Goal: Task Accomplishment & Management: Complete application form

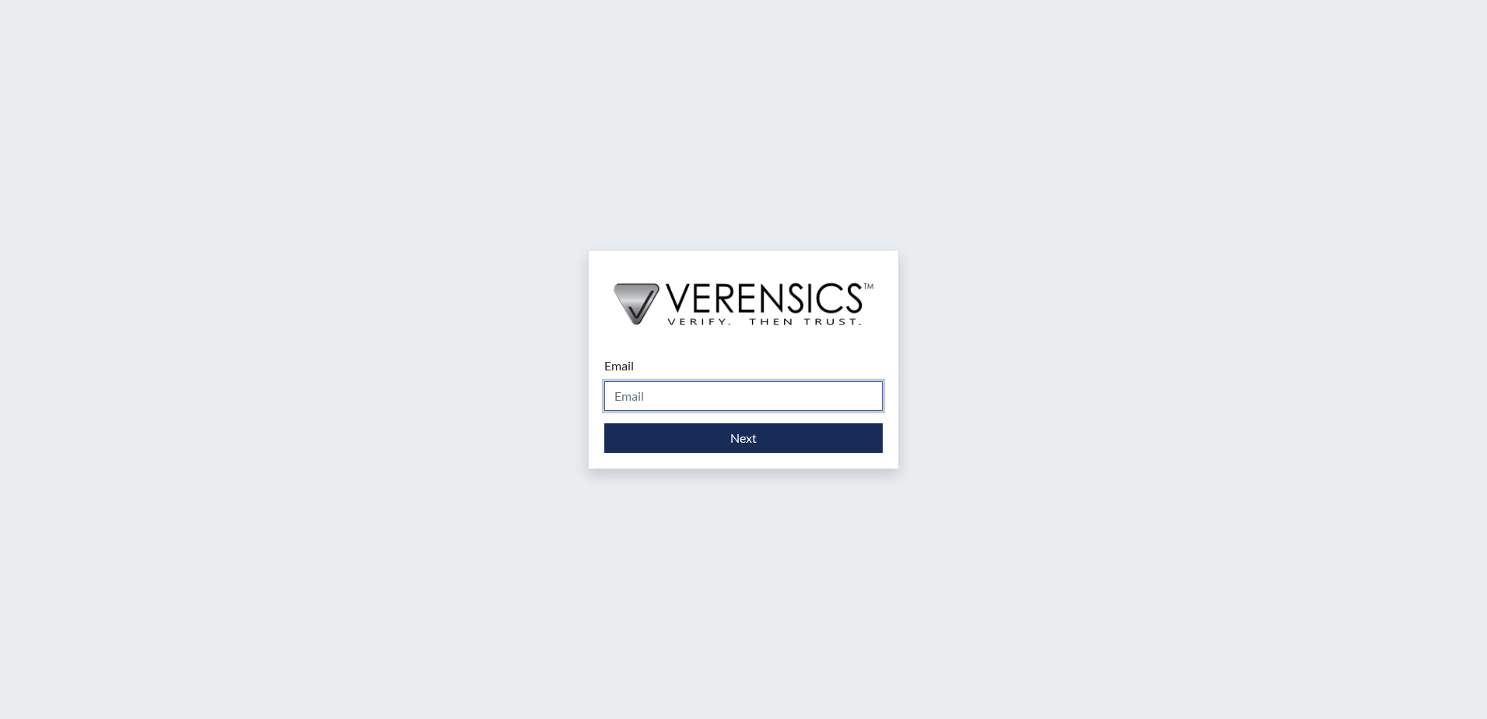
click at [656, 394] on input "Email" at bounding box center [743, 396] width 278 height 30
type input "[PERSON_NAME][EMAIL_ADDRESS][PERSON_NAME][DOMAIN_NAME]"
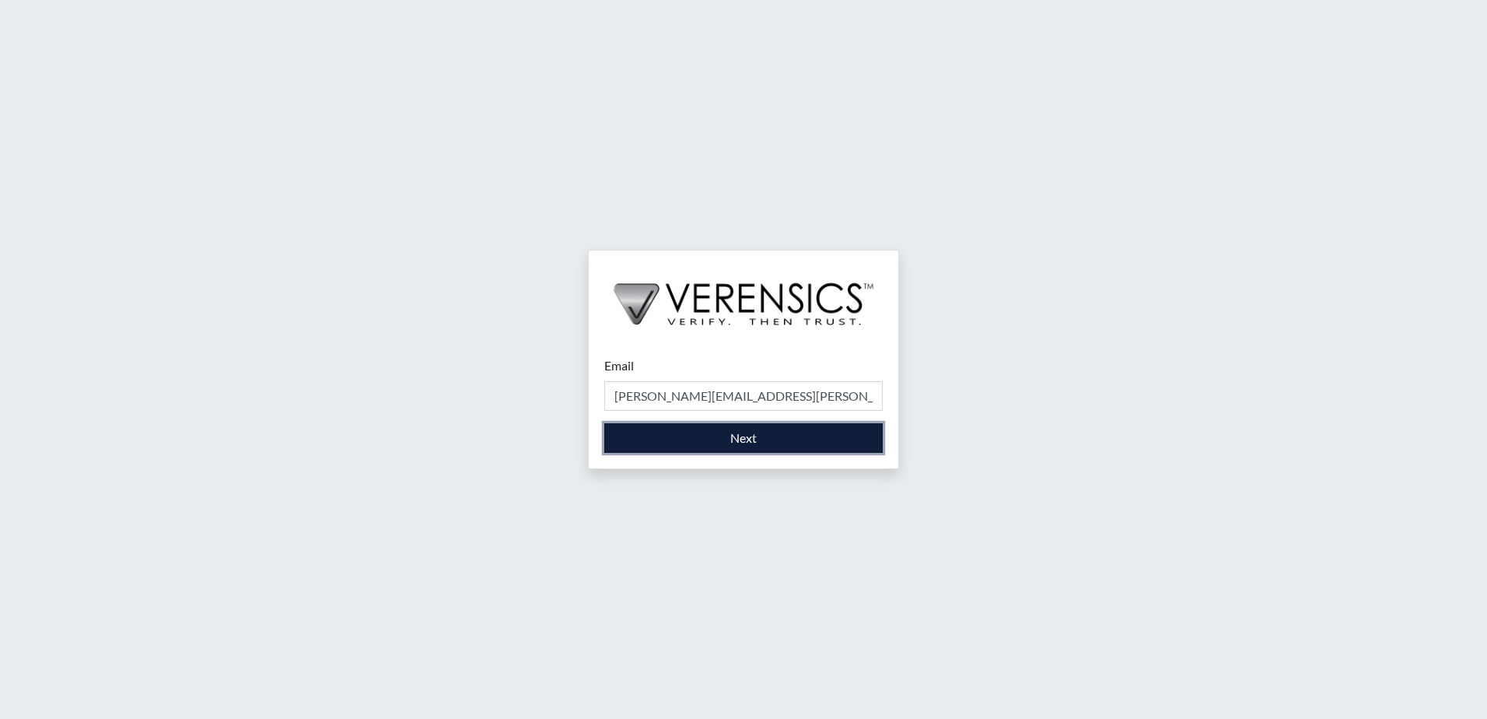
click at [715, 444] on button "Next" at bounding box center [743, 438] width 278 height 30
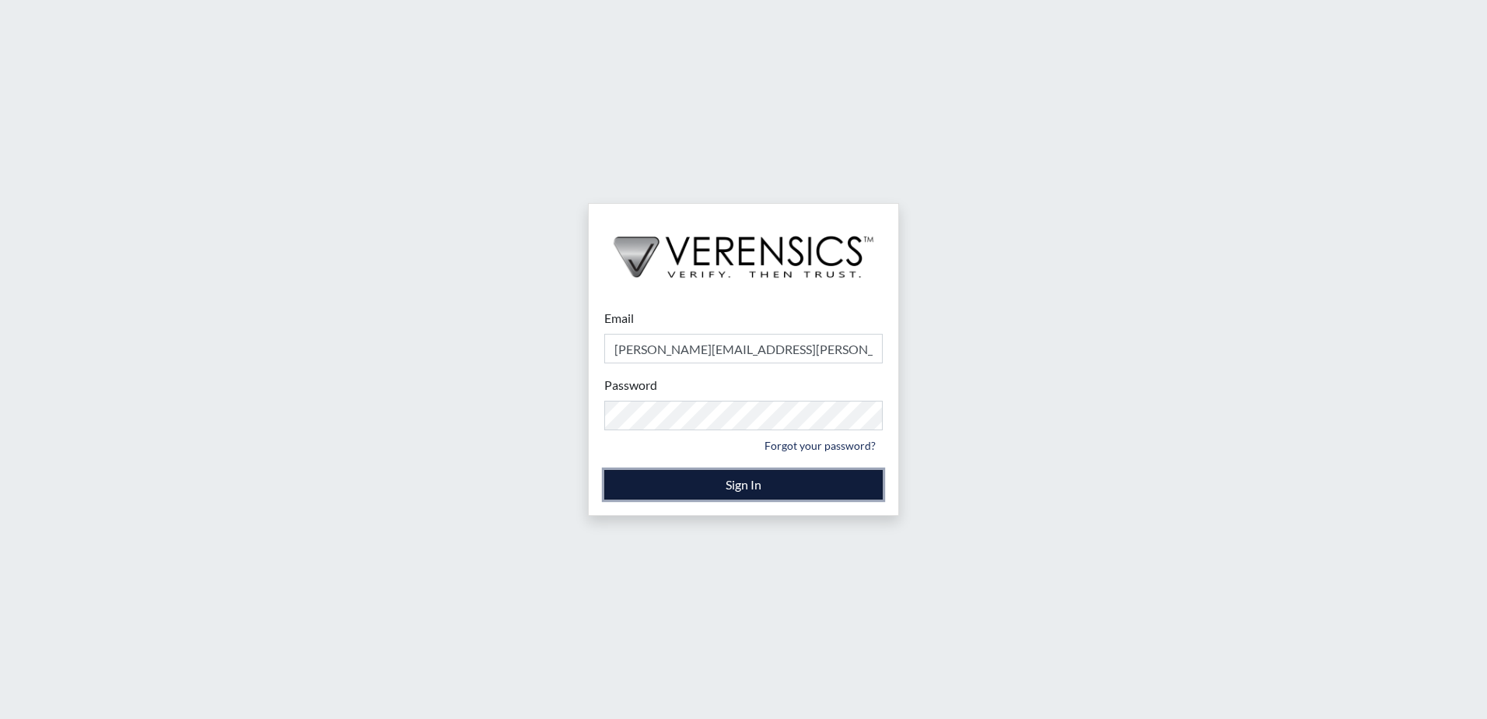
click at [742, 495] on button "Sign In" at bounding box center [743, 485] width 278 height 30
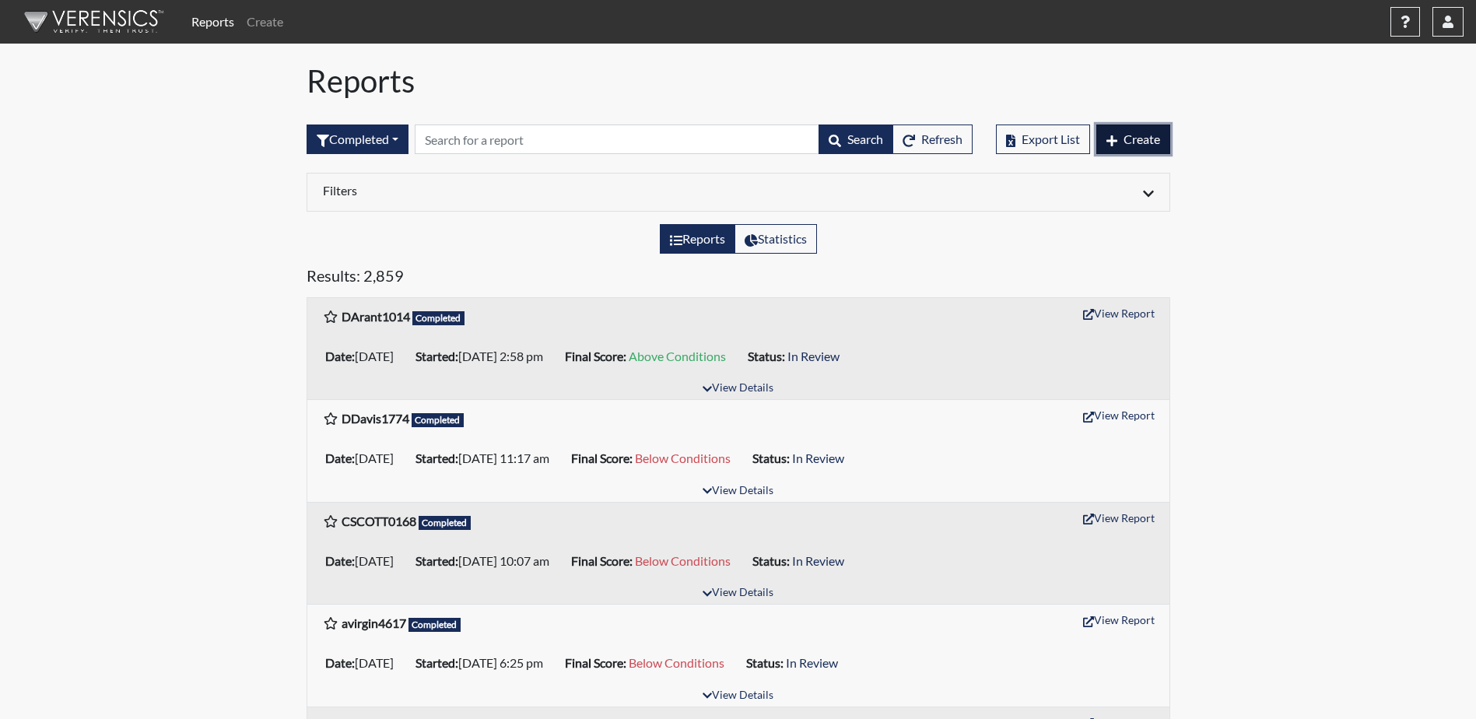
click at [1125, 142] on span "Create" at bounding box center [1141, 138] width 37 height 15
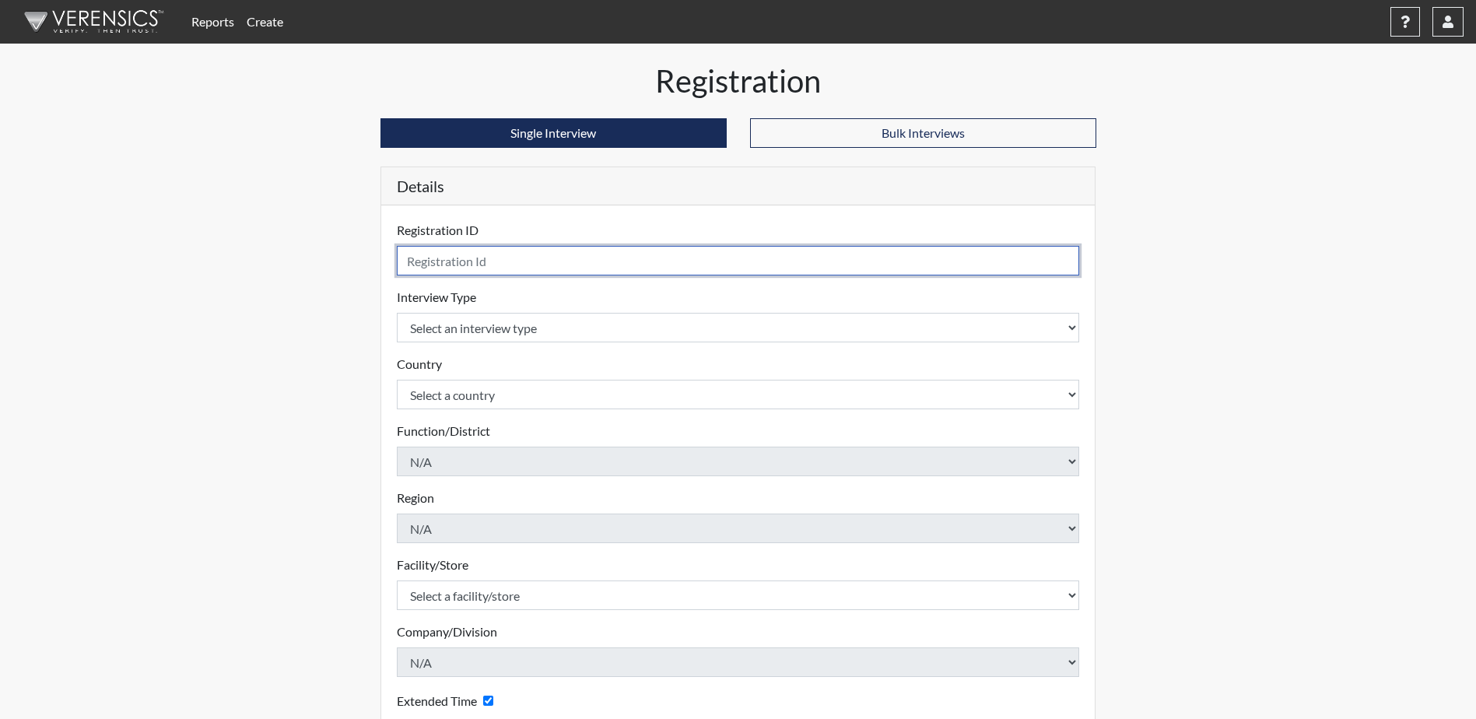
click at [465, 265] on input "text" at bounding box center [738, 261] width 683 height 30
type input "CAbraham0322"
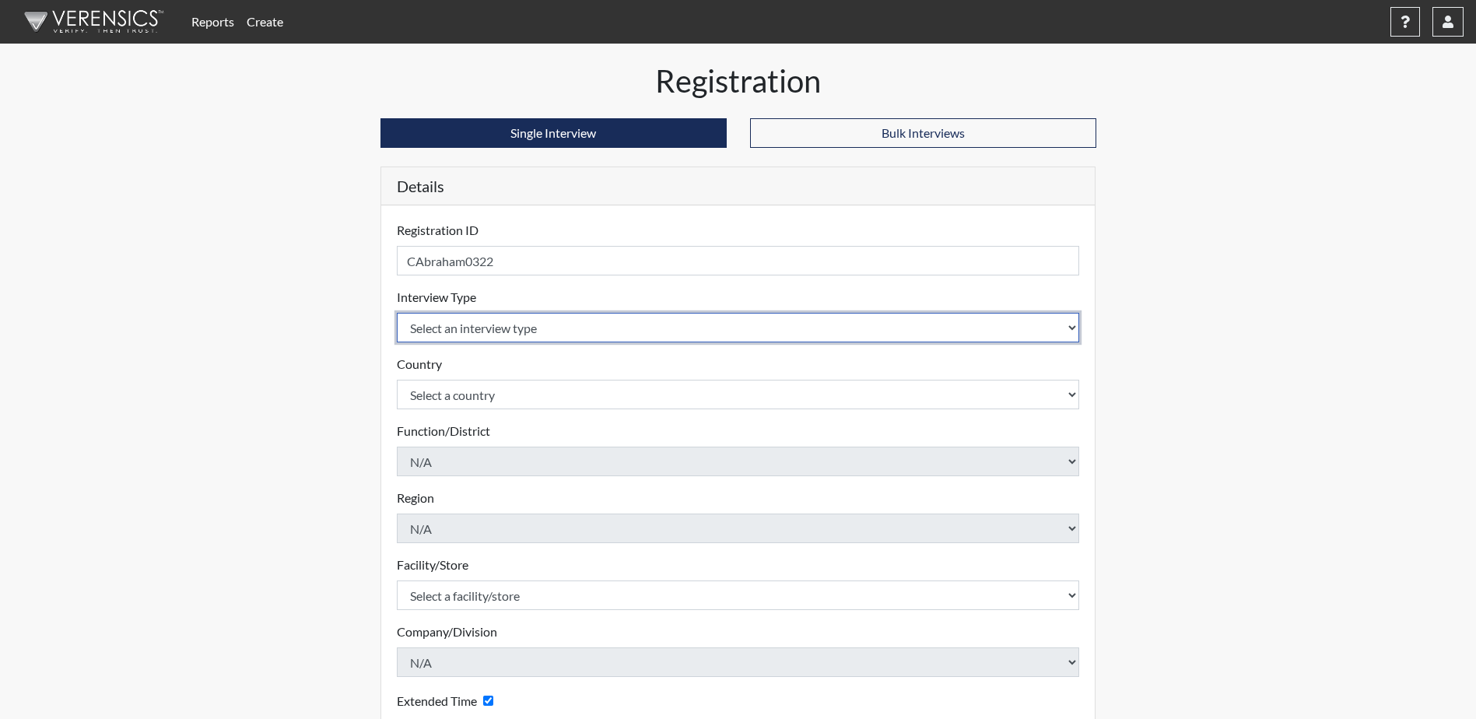
click at [1078, 327] on select "Select an interview type Corrections Pre-Employment" at bounding box center [738, 328] width 683 height 30
select select "ff733e93-e1bf-11ea-9c9f-0eff0cf7eb8f"
click at [397, 313] on select "Select an interview type Corrections Pre-Employment" at bounding box center [738, 328] width 683 height 30
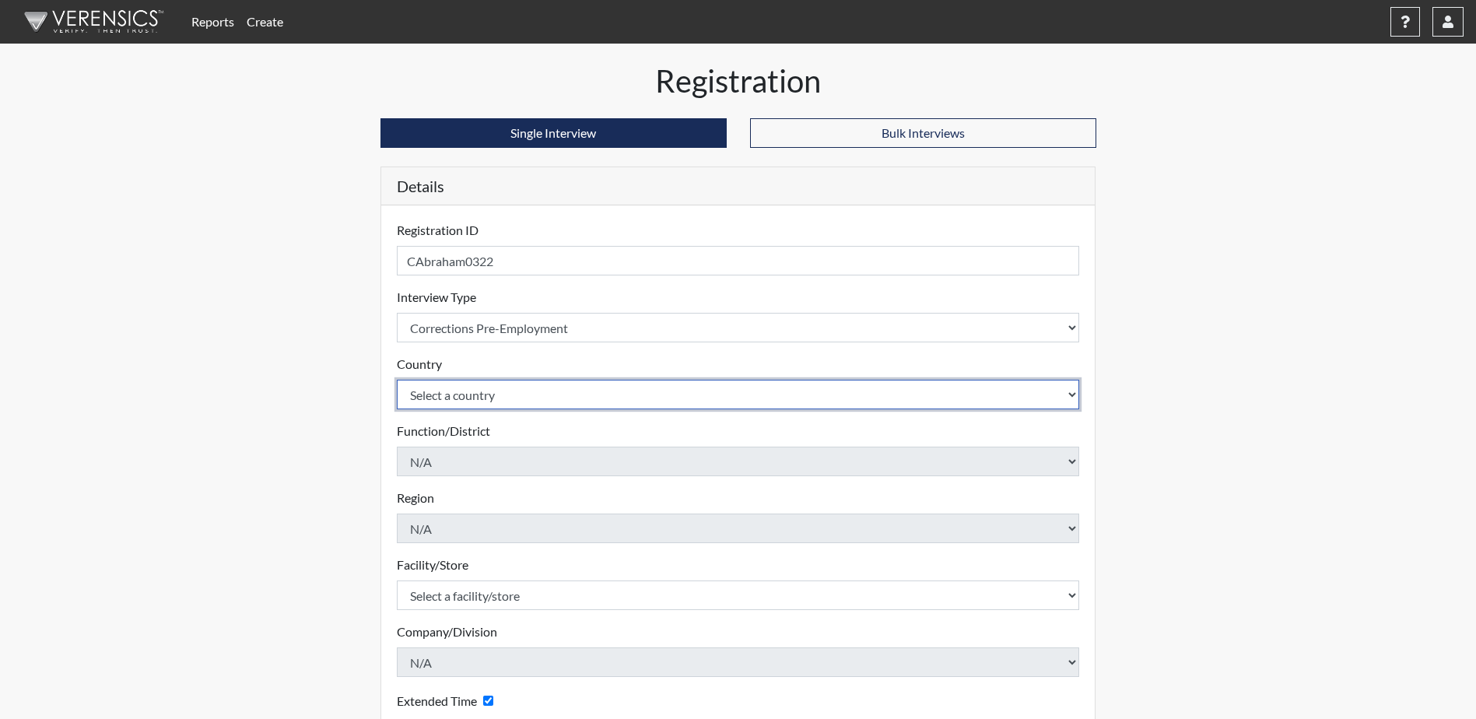
click at [1020, 395] on select "Select a country [GEOGRAPHIC_DATA] [GEOGRAPHIC_DATA]" at bounding box center [738, 395] width 683 height 30
select select "united-states-of-[GEOGRAPHIC_DATA]"
click at [397, 380] on select "Select a country [GEOGRAPHIC_DATA] [GEOGRAPHIC_DATA]" at bounding box center [738, 395] width 683 height 30
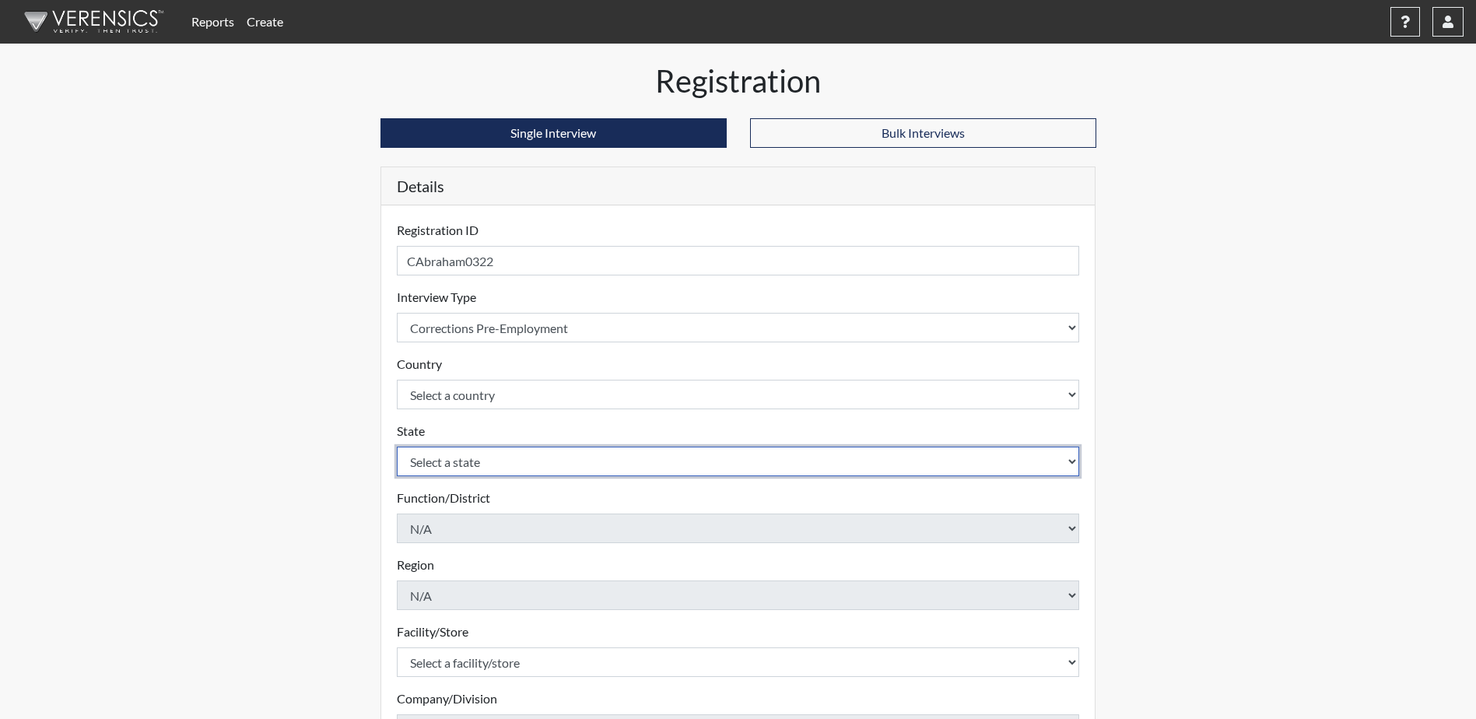
click at [1013, 464] on select "Select a state [US_STATE] [US_STATE] [US_STATE] [US_STATE] [US_STATE] [US_STATE…" at bounding box center [738, 461] width 683 height 30
select select "SC"
click at [397, 446] on select "Select a state [US_STATE] [US_STATE] [US_STATE] [US_STATE] [US_STATE] [US_STATE…" at bounding box center [738, 461] width 683 height 30
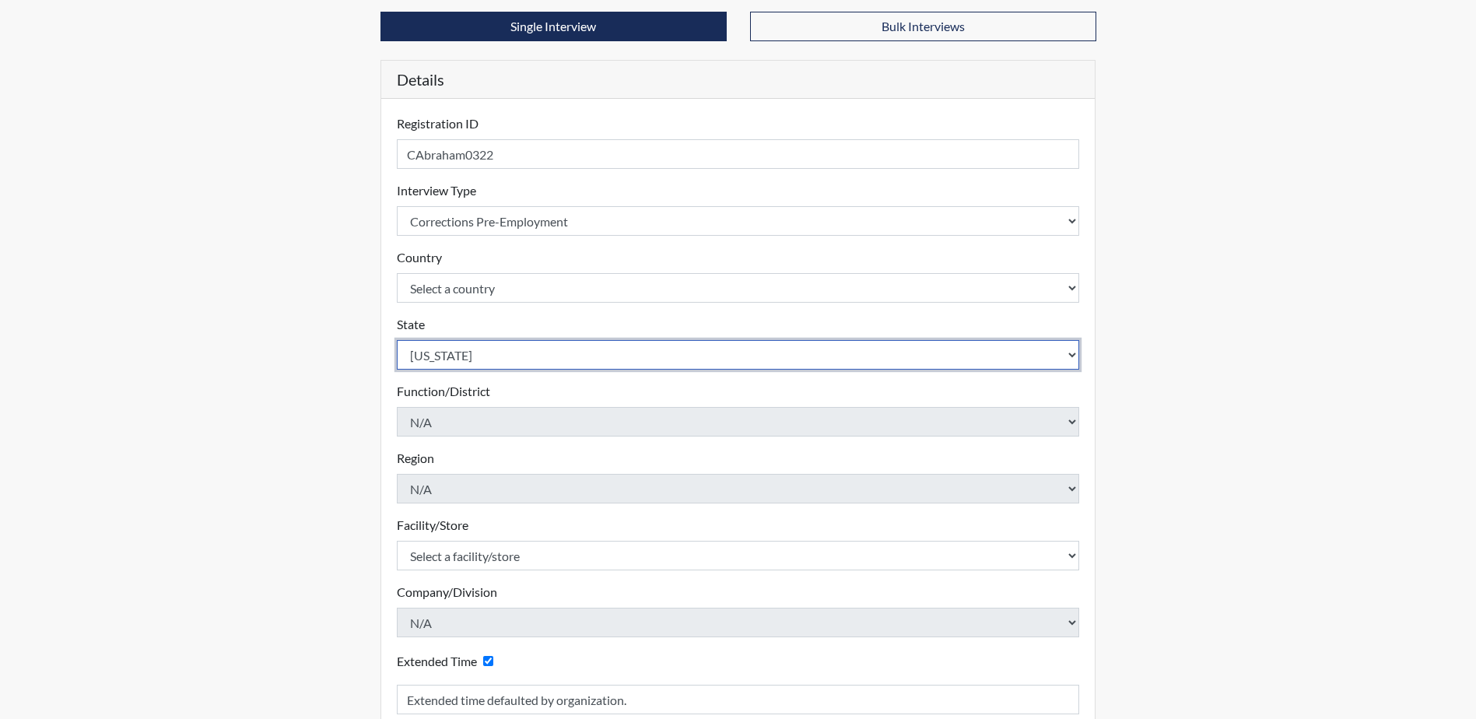
scroll to position [156, 0]
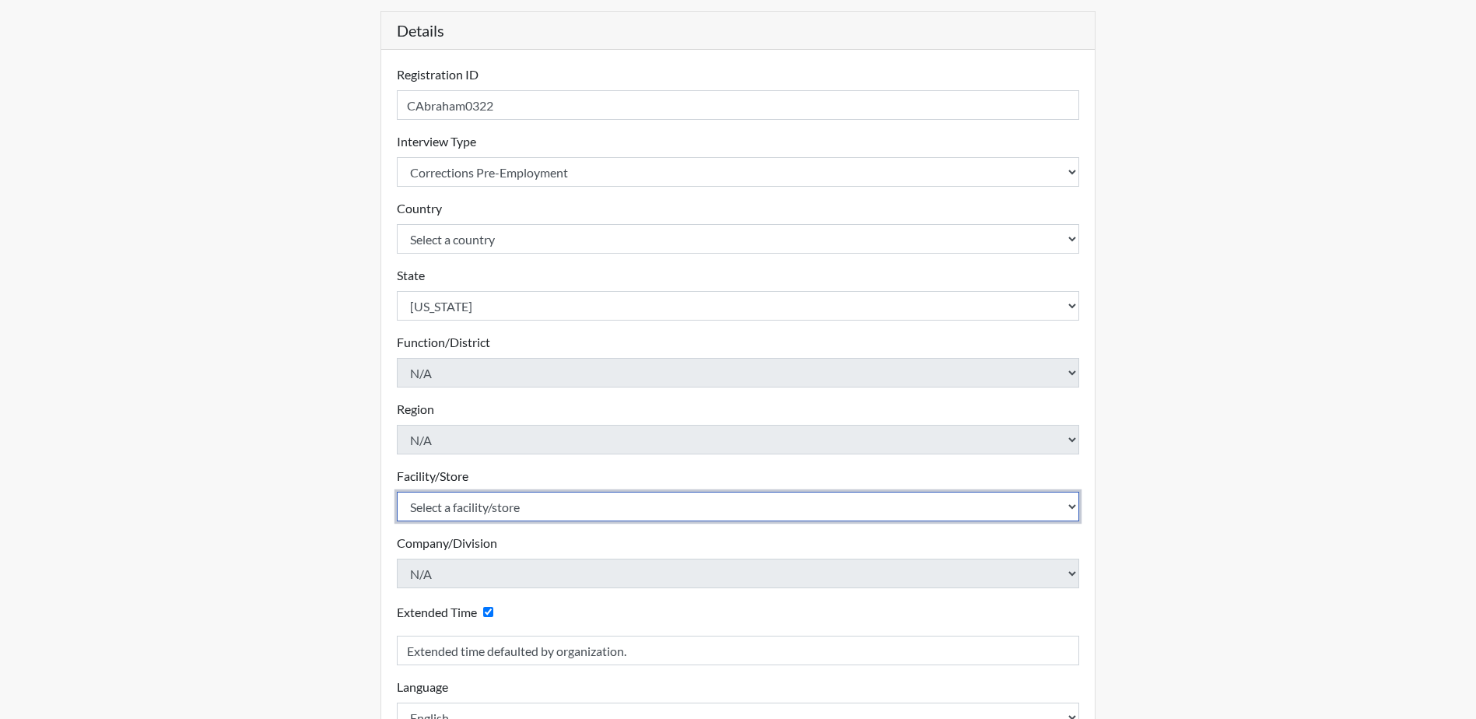
click at [1076, 509] on select "Select a facility/store [GEOGRAPHIC_DATA] CI Broad River CI [PERSON_NAME] CI Di…" at bounding box center [738, 507] width 683 height 30
select select "92ad0360-1836-4cb8-81e0-cb81fd501e4f"
click at [397, 492] on select "Select a facility/store [GEOGRAPHIC_DATA] CI Broad River CI [PERSON_NAME] CI Di…" at bounding box center [738, 507] width 683 height 30
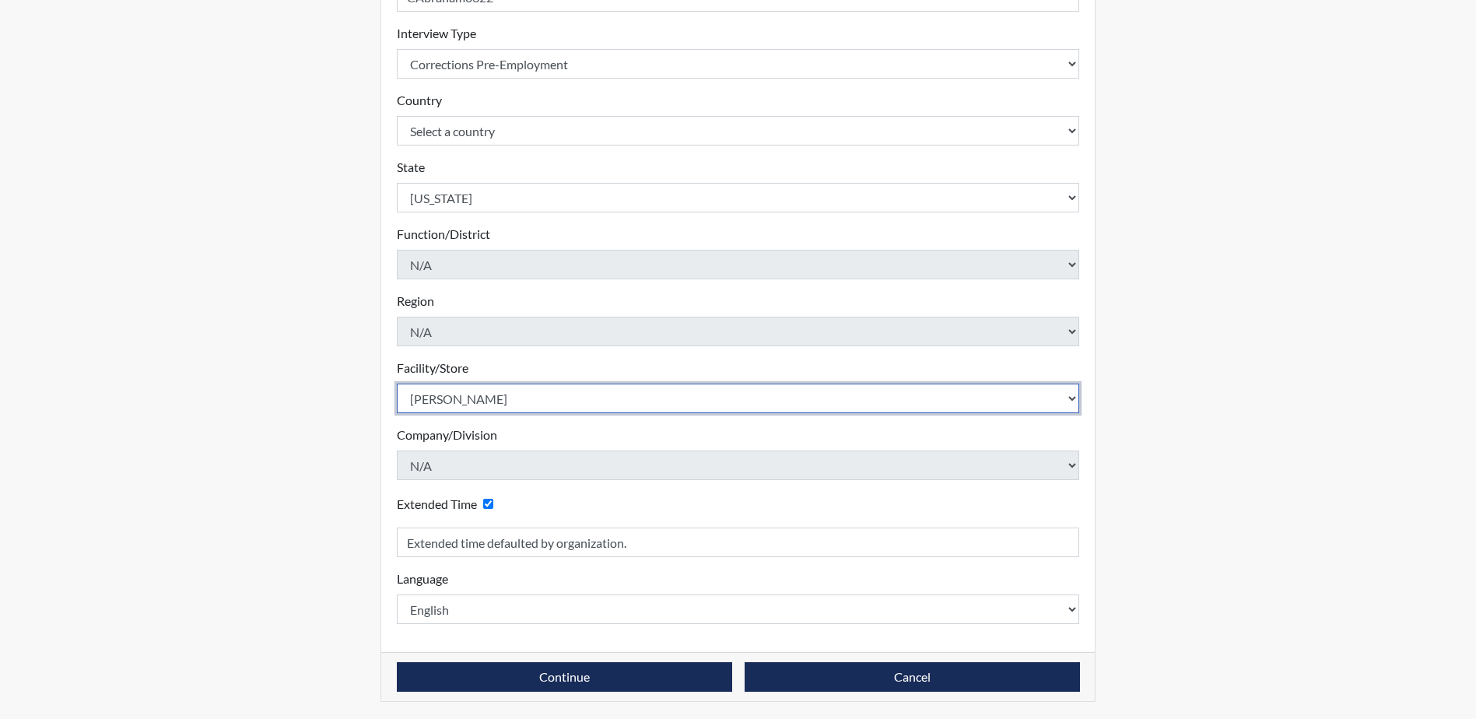
scroll to position [265, 0]
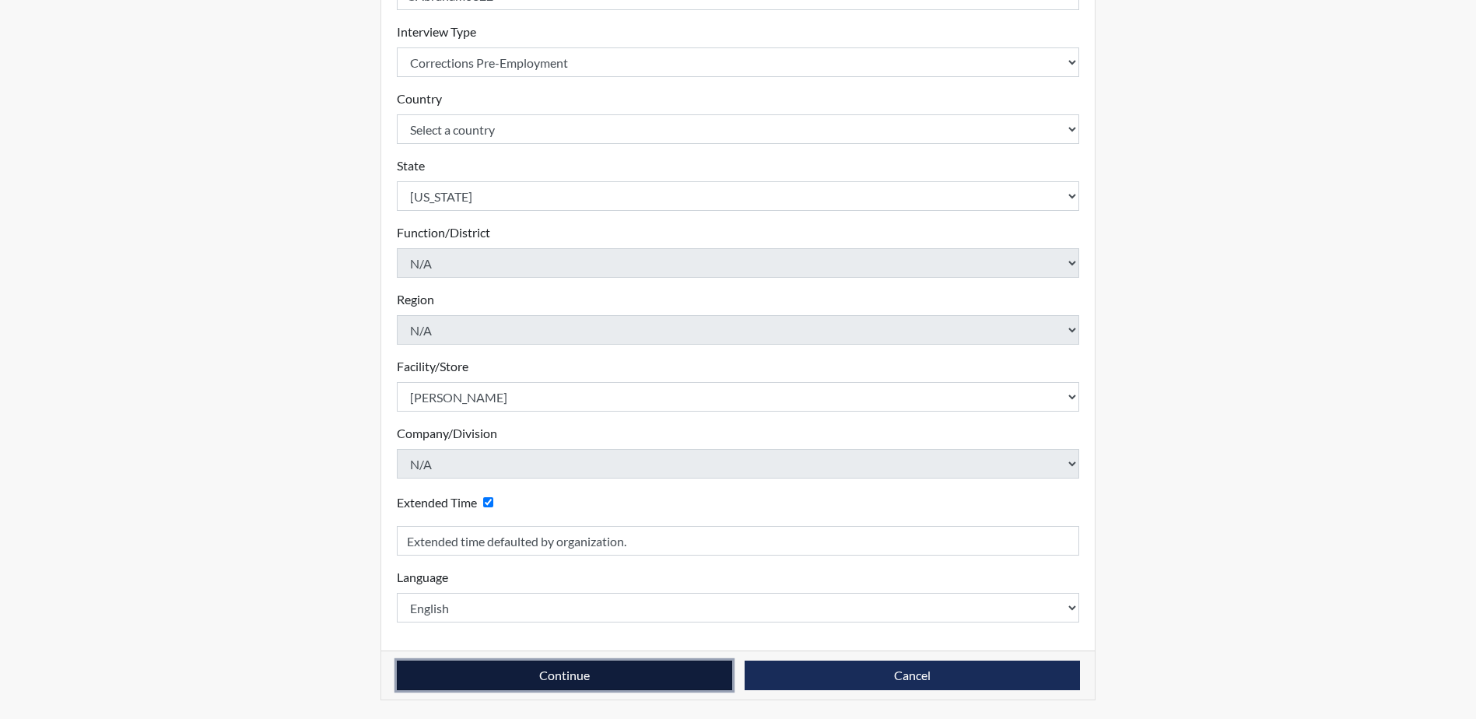
click at [600, 680] on button "Continue" at bounding box center [564, 675] width 335 height 30
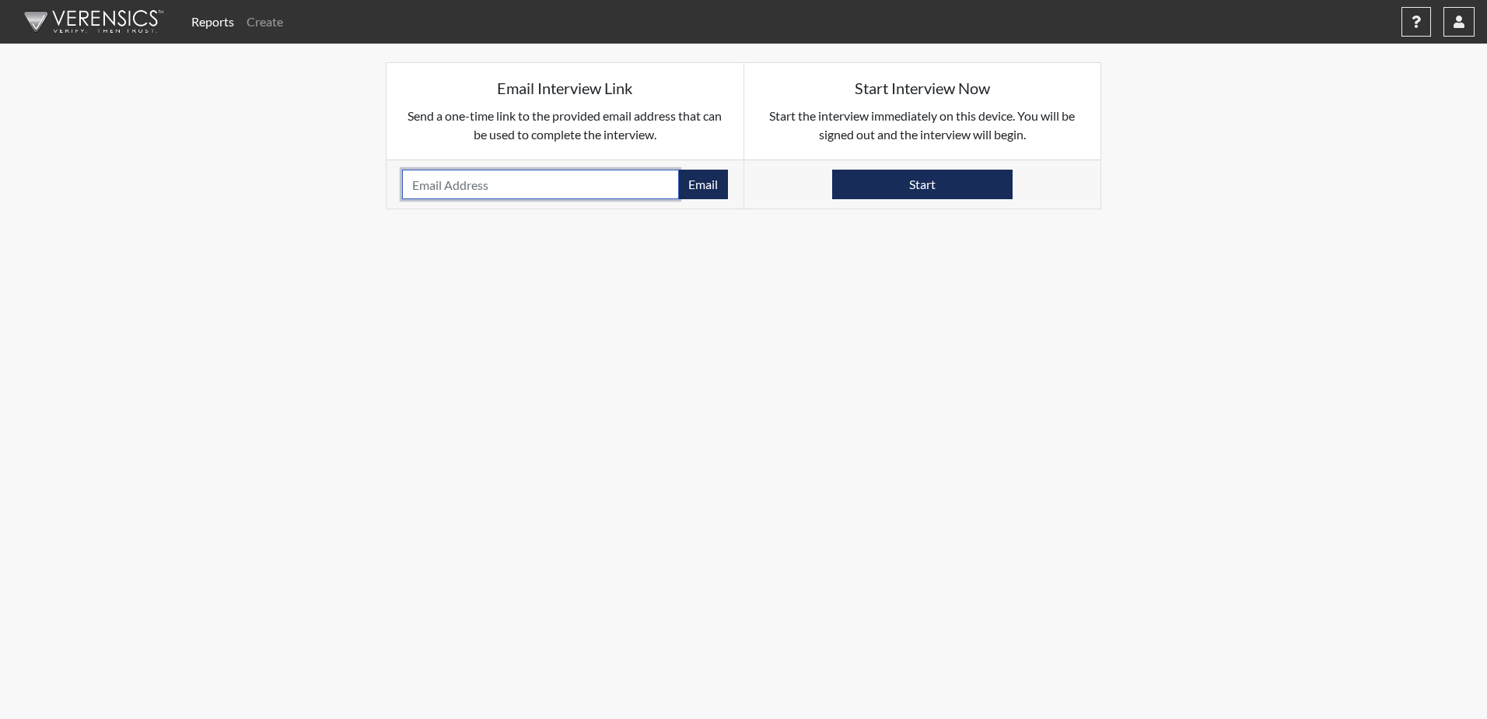
click at [490, 186] on input "email" at bounding box center [540, 185] width 277 height 30
type input "[EMAIL_ADDRESS][DOMAIN_NAME]"
click at [709, 187] on button "Email" at bounding box center [703, 185] width 50 height 30
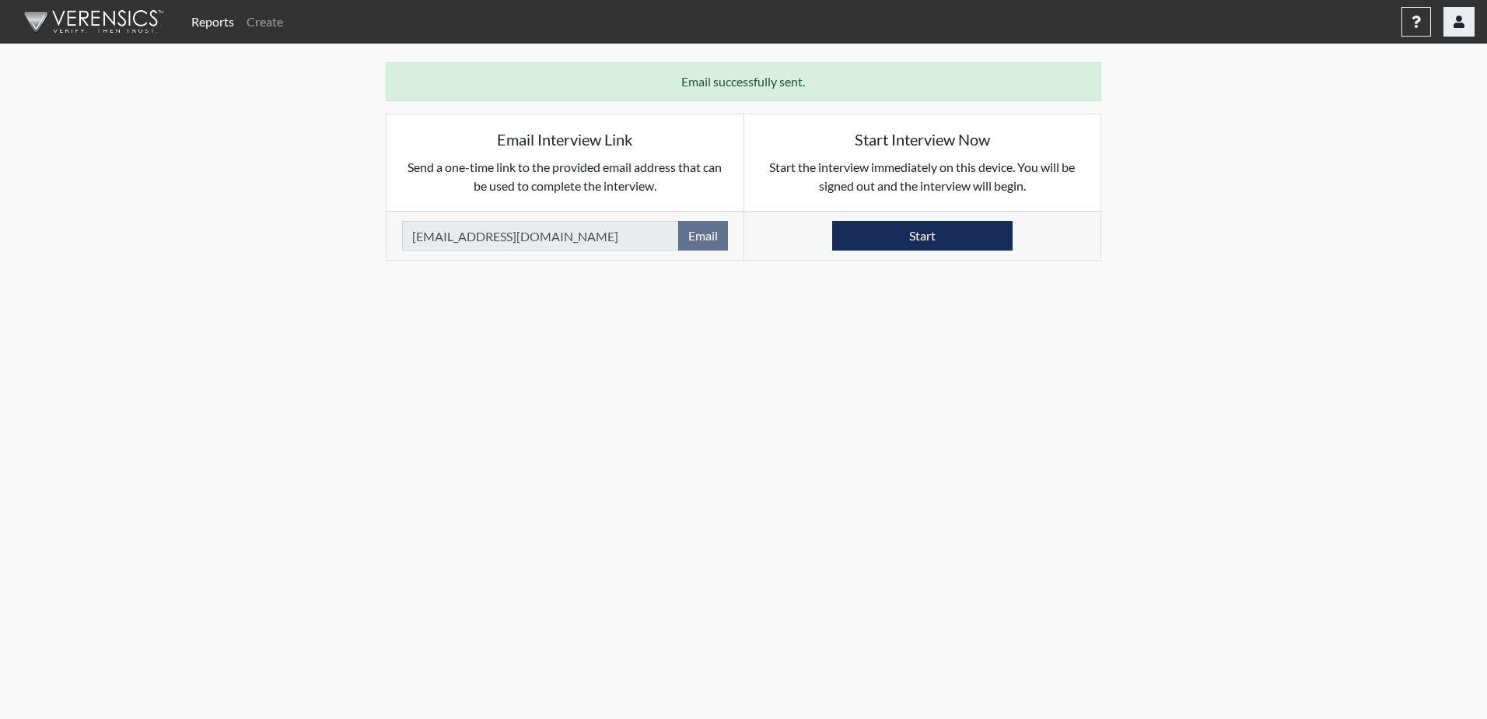
click at [1452, 31] on button "button" at bounding box center [1459, 22] width 31 height 30
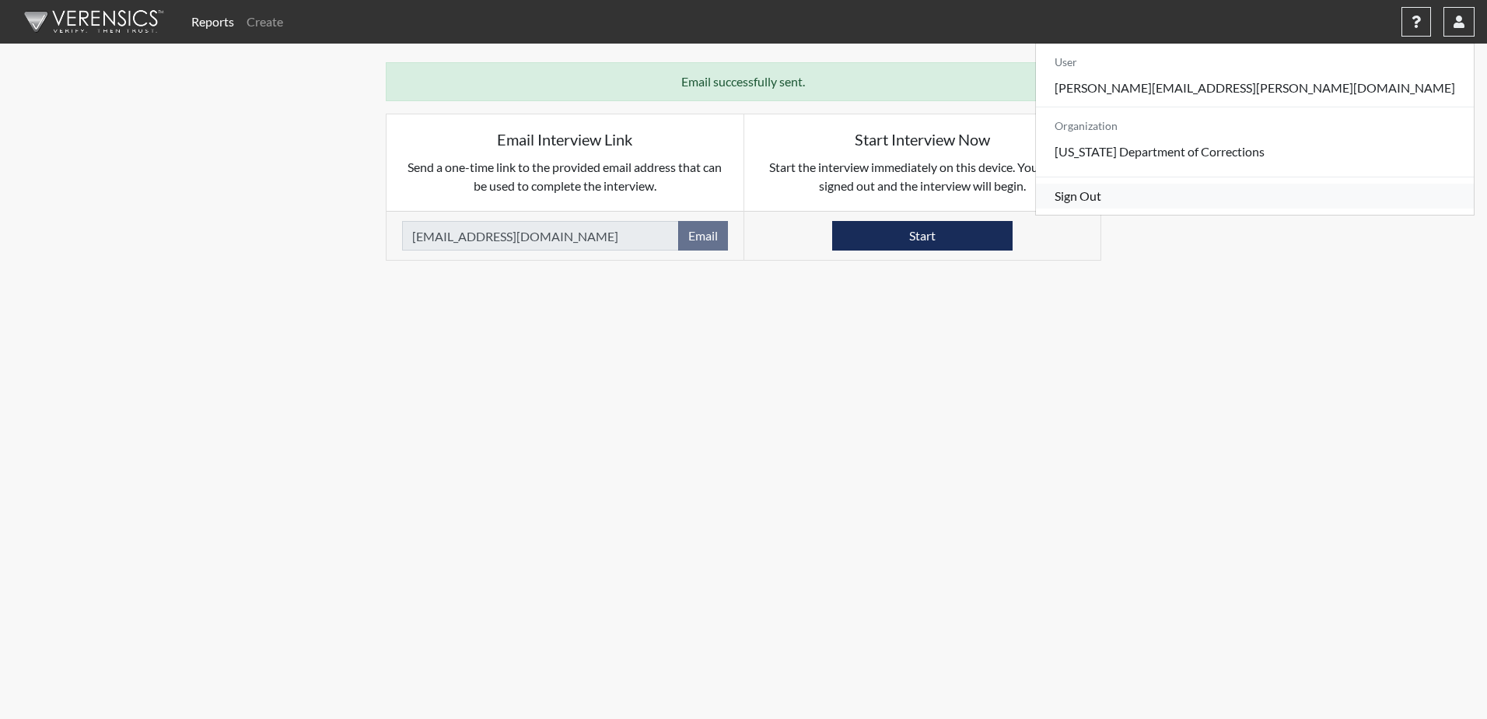
click at [1372, 208] on link "Sign Out" at bounding box center [1255, 196] width 438 height 25
